Goal: Obtain resource: Download file/media

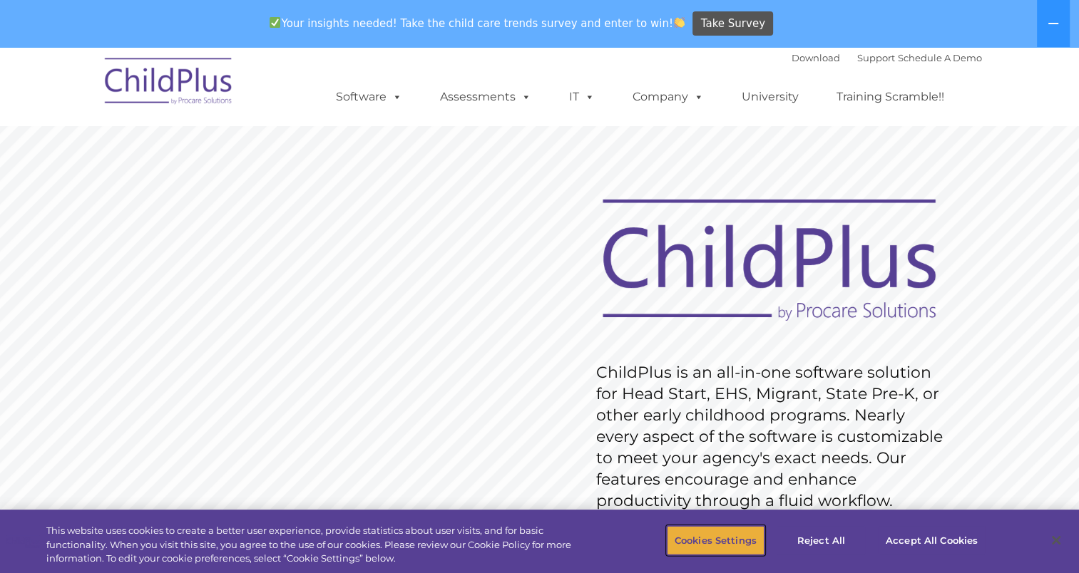
click at [720, 539] on button "Cookies Settings" at bounding box center [716, 541] width 98 height 30
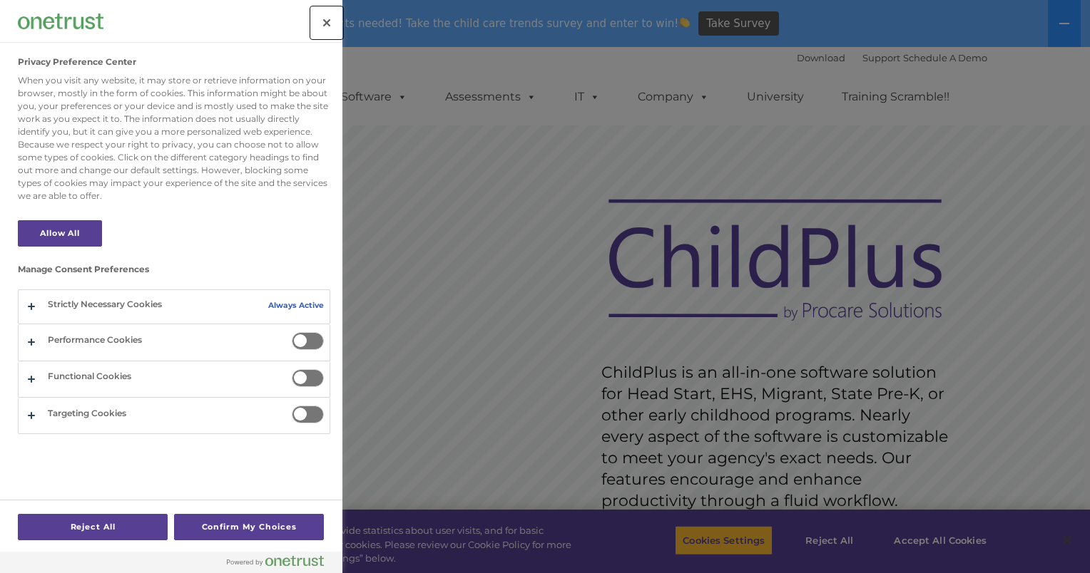
click at [330, 26] on button "Close" at bounding box center [326, 22] width 31 height 31
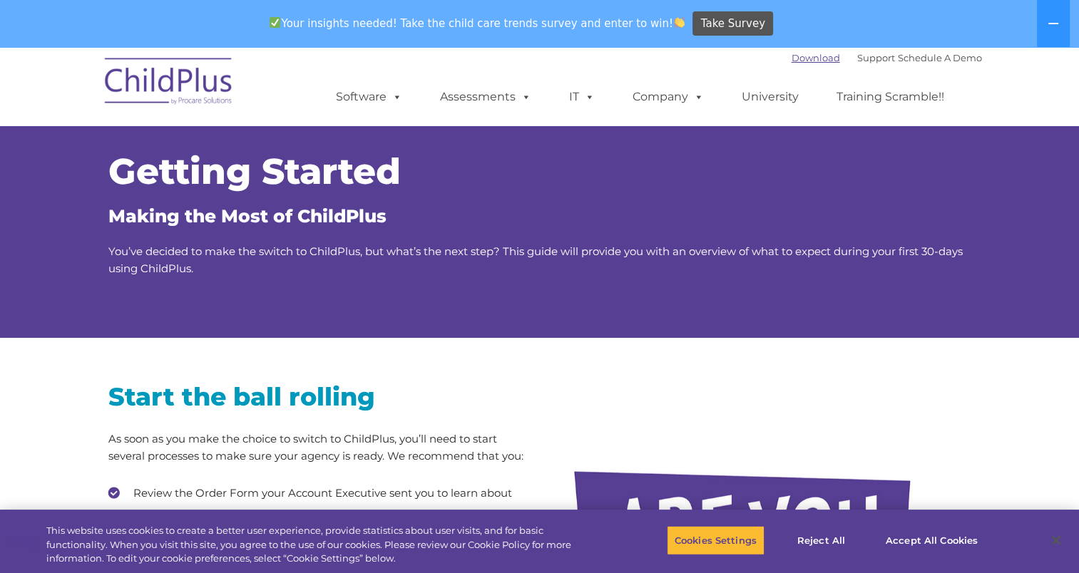
click at [796, 57] on link "Download" at bounding box center [816, 57] width 48 height 11
